Goal: Task Accomplishment & Management: Complete application form

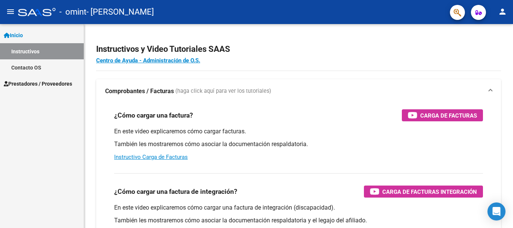
click at [30, 85] on span "Prestadores / Proveedores" at bounding box center [38, 84] width 68 height 8
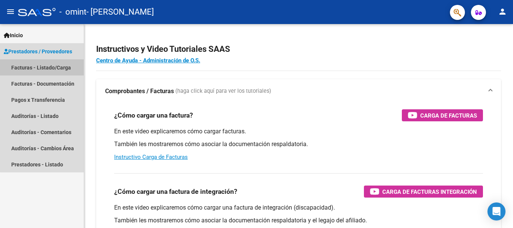
click at [44, 67] on link "Facturas - Listado/Carga" at bounding box center [42, 67] width 84 height 16
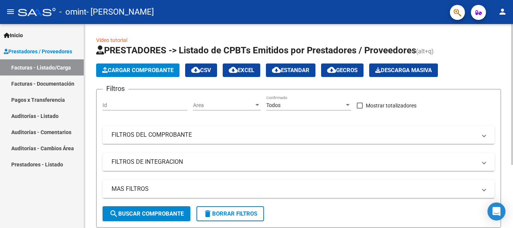
click at [138, 71] on span "Cargar Comprobante" at bounding box center [137, 70] width 71 height 7
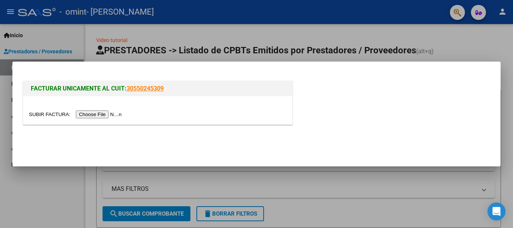
click at [110, 116] on input "file" at bounding box center [76, 114] width 95 height 8
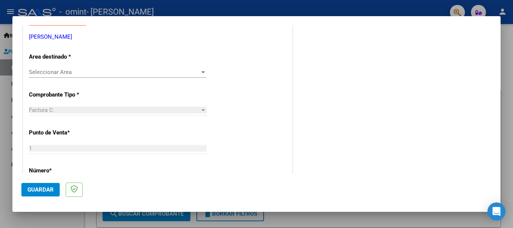
scroll to position [150, 0]
click at [139, 73] on span "Seleccionar Area" at bounding box center [114, 71] width 171 height 7
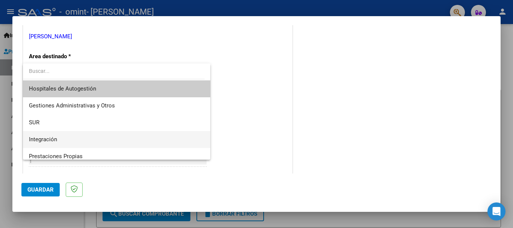
click at [113, 137] on span "Integración" at bounding box center [117, 139] width 176 height 17
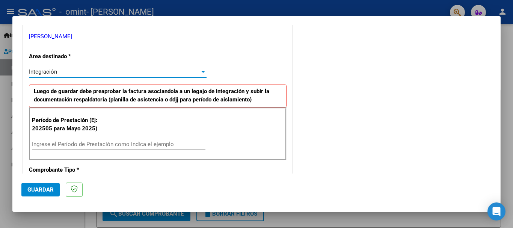
click at [89, 141] on input "Ingrese el Período de Prestación como indica el ejemplo" at bounding box center [119, 144] width 174 height 7
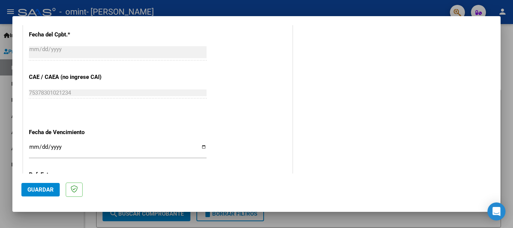
scroll to position [451, 0]
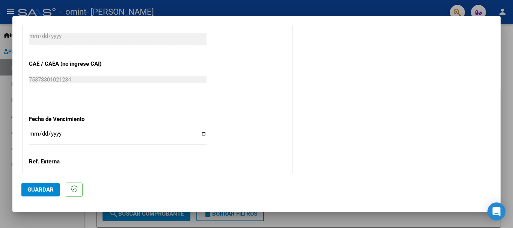
type input "202507"
click at [201, 134] on input "Ingresar la fecha" at bounding box center [118, 137] width 178 height 12
type input "[DATE]"
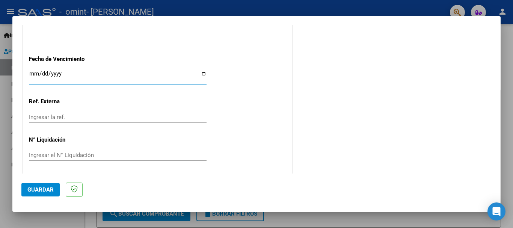
scroll to position [513, 0]
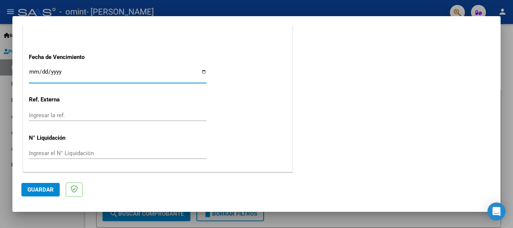
click at [34, 189] on span "Guardar" at bounding box center [40, 189] width 26 height 7
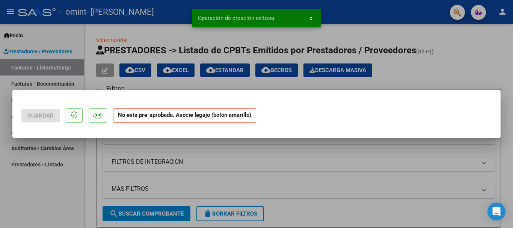
scroll to position [0, 0]
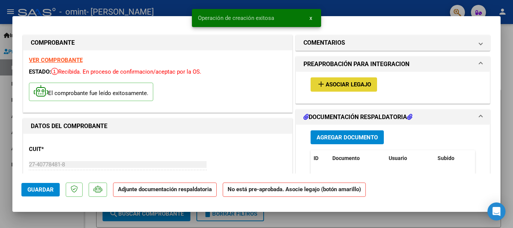
click at [343, 86] on span "Asociar Legajo" at bounding box center [348, 85] width 45 height 7
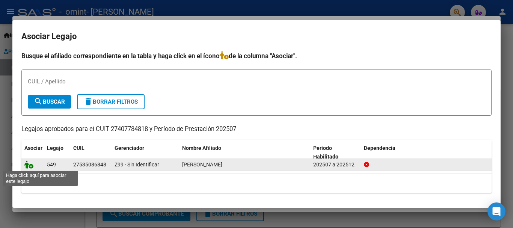
click at [30, 165] on icon at bounding box center [28, 164] width 9 height 8
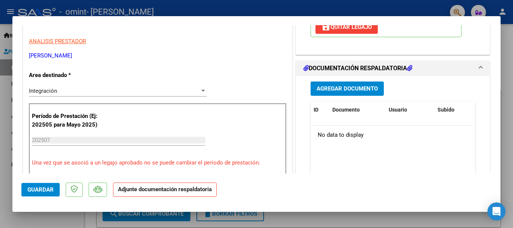
scroll to position [150, 0]
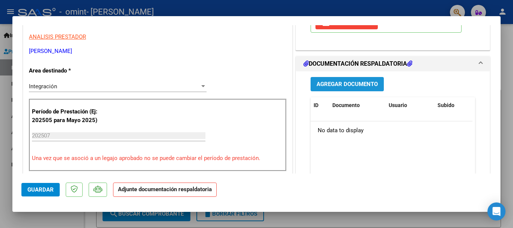
click at [353, 88] on span "Agregar Documento" at bounding box center [347, 84] width 61 height 7
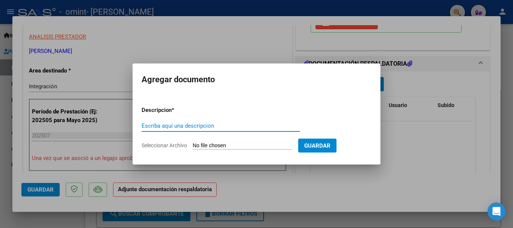
click at [199, 127] on input "Escriba aquí una descripcion" at bounding box center [221, 126] width 159 height 7
type input "PLANILLA DE ASISTENCIA"
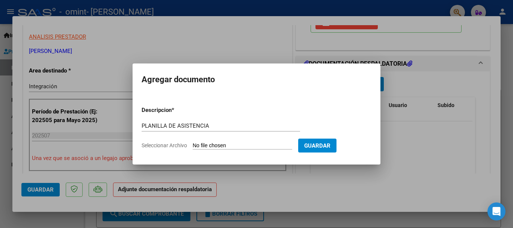
click at [213, 145] on input "Seleccionar Archivo" at bounding box center [243, 145] width 100 height 7
type input "C:\fakepath\[PERSON_NAME].pdf"
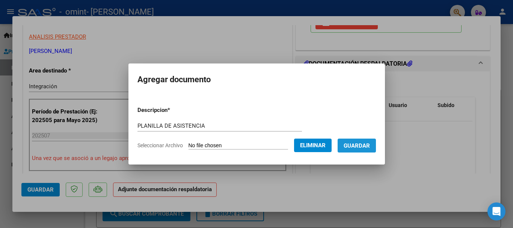
click at [368, 146] on span "Guardar" at bounding box center [357, 145] width 26 height 7
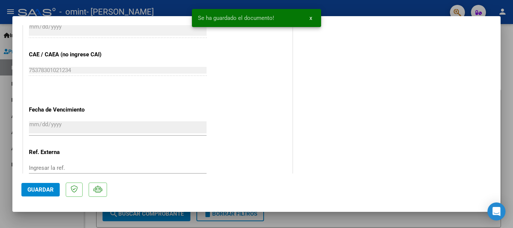
scroll to position [489, 0]
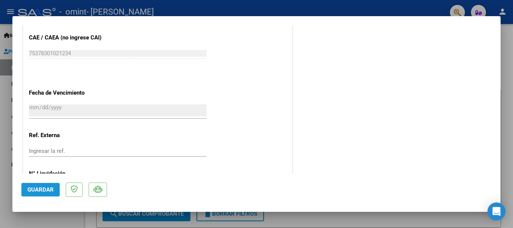
click at [38, 192] on span "Guardar" at bounding box center [40, 189] width 26 height 7
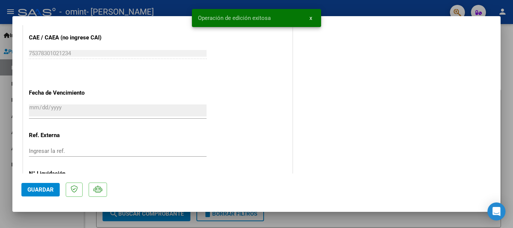
click at [511, 107] on div at bounding box center [256, 114] width 513 height 228
type input "$ 0,00"
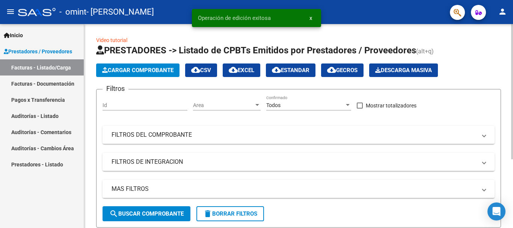
click at [150, 70] on span "Cargar Comprobante" at bounding box center [137, 70] width 71 height 7
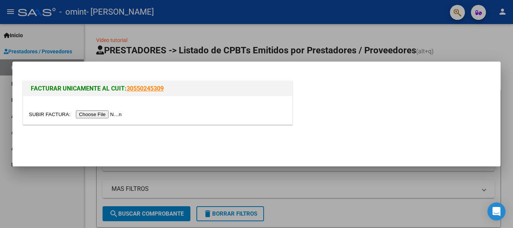
click at [112, 113] on input "file" at bounding box center [76, 114] width 95 height 8
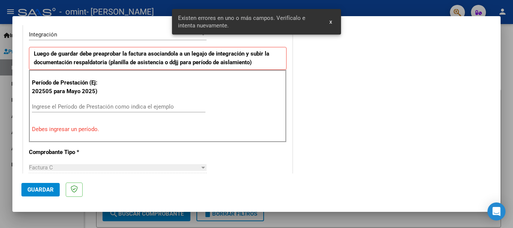
scroll to position [188, 0]
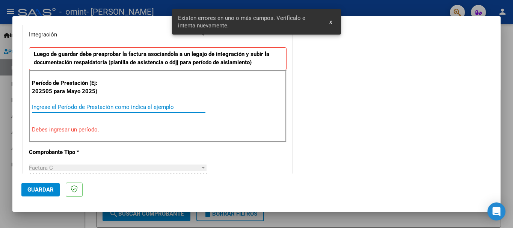
click at [105, 107] on input "Ingrese el Período de Prestación como indica el ejemplo" at bounding box center [119, 107] width 174 height 7
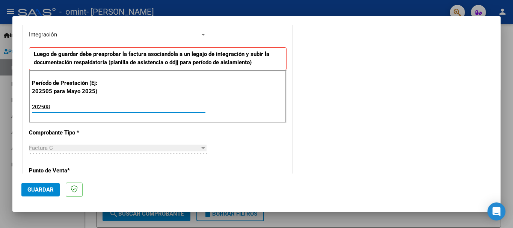
type input "202508"
click at [270, 142] on div "CUIT * 27-40778481-8 Ingresar CUIT ANALISIS PRESTADOR [PERSON_NAME] [PERSON_NAM…" at bounding box center [157, 215] width 269 height 566
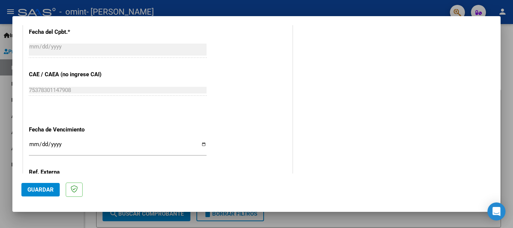
scroll to position [451, 0]
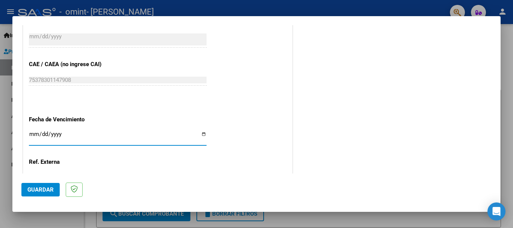
click at [201, 133] on input "Ingresar la fecha" at bounding box center [118, 137] width 178 height 12
type input "[DATE]"
click at [43, 190] on span "Guardar" at bounding box center [40, 189] width 26 height 7
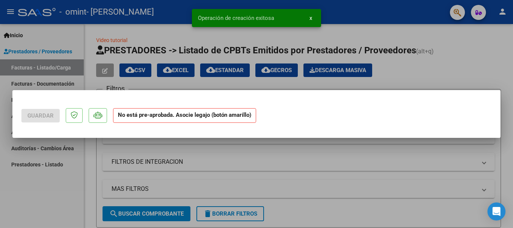
scroll to position [0, 0]
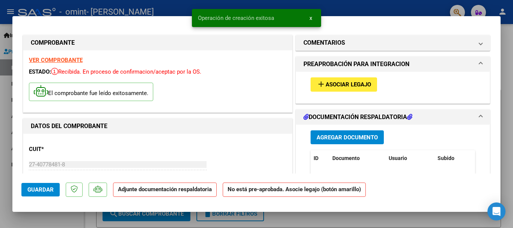
click at [343, 83] on span "Asociar Legajo" at bounding box center [348, 85] width 45 height 7
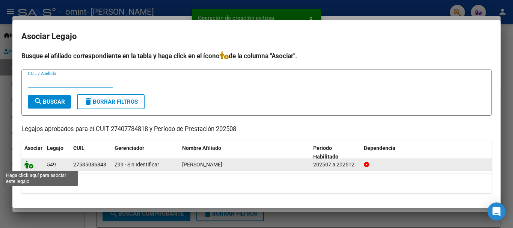
click at [28, 165] on icon at bounding box center [28, 164] width 9 height 8
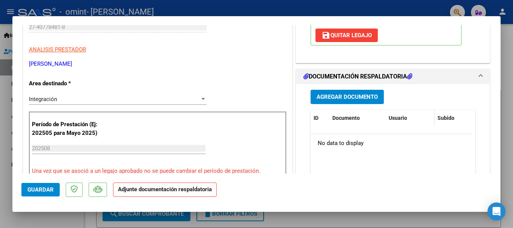
scroll to position [150, 0]
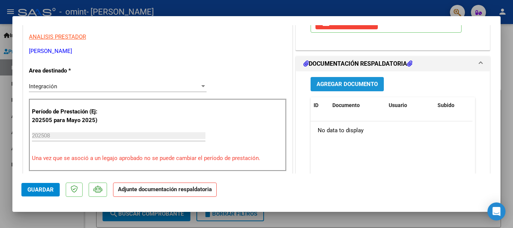
click at [347, 88] on span "Agregar Documento" at bounding box center [347, 84] width 61 height 7
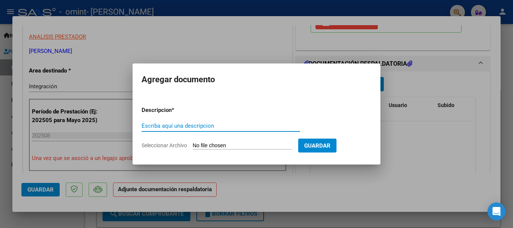
click at [216, 127] on input "Escriba aquí una descripcion" at bounding box center [221, 126] width 159 height 7
type input "PLANILLA DE ASISTENCIA"
click at [227, 145] on input "Seleccionar Archivo" at bounding box center [243, 145] width 100 height 7
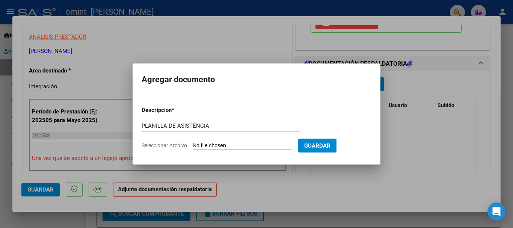
type input "C:\fakepath\[PERSON_NAME] - AGOSTO.pdf"
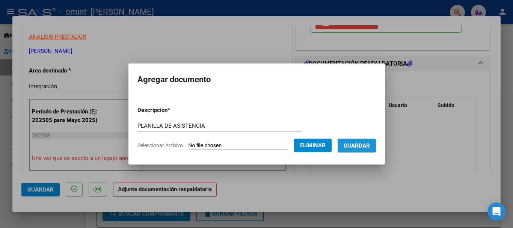
click at [358, 144] on span "Guardar" at bounding box center [357, 145] width 26 height 7
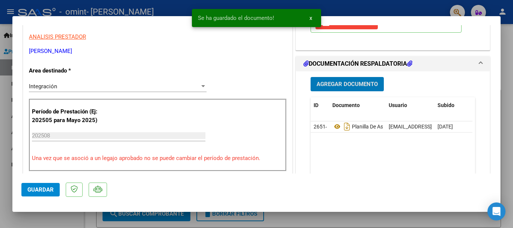
click at [42, 188] on span "Guardar" at bounding box center [40, 189] width 26 height 7
click at [505, 97] on div at bounding box center [256, 114] width 513 height 228
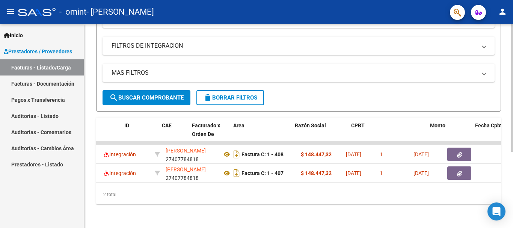
scroll to position [0, 0]
